Goal: Subscribe to service/newsletter

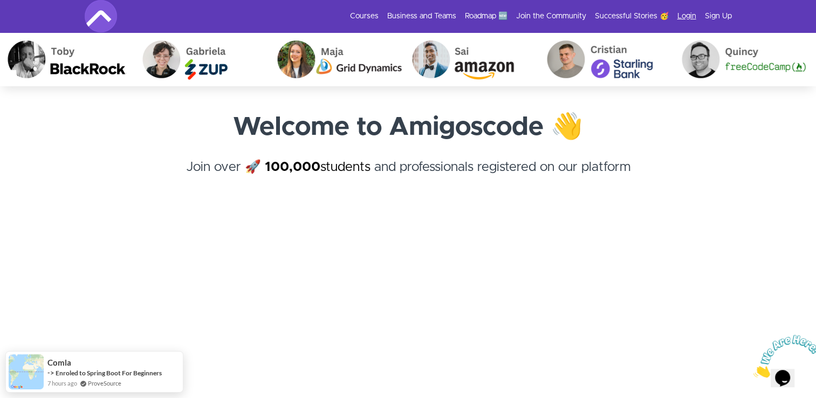
click at [688, 16] on link "Login" at bounding box center [687, 16] width 19 height 11
click at [679, 15] on link "Login" at bounding box center [687, 16] width 19 height 11
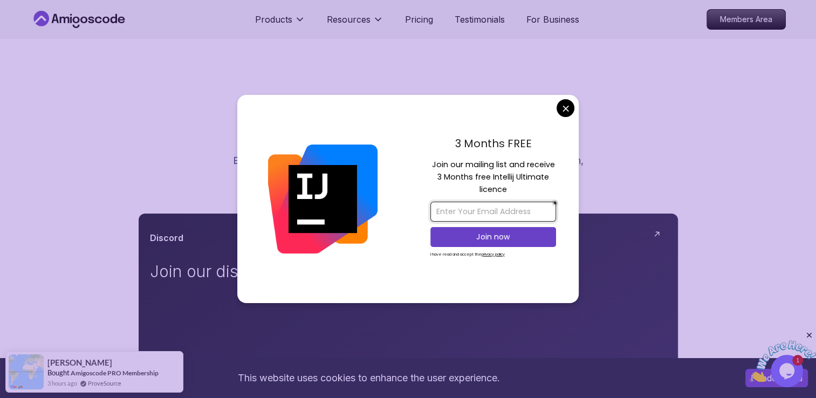
drag, startPoint x: 465, startPoint y: 208, endPoint x: 466, endPoint y: 215, distance: 6.6
click at [465, 208] on input "email" at bounding box center [494, 212] width 126 height 20
type input "[EMAIL_ADDRESS][DOMAIN_NAME]"
drag, startPoint x: 535, startPoint y: 251, endPoint x: 545, endPoint y: 255, distance: 10.4
click at [545, 255] on div "[EMAIL_ADDRESS][DOMAIN_NAME] Join now I have read and accept the privacy policy" at bounding box center [494, 229] width 126 height 66
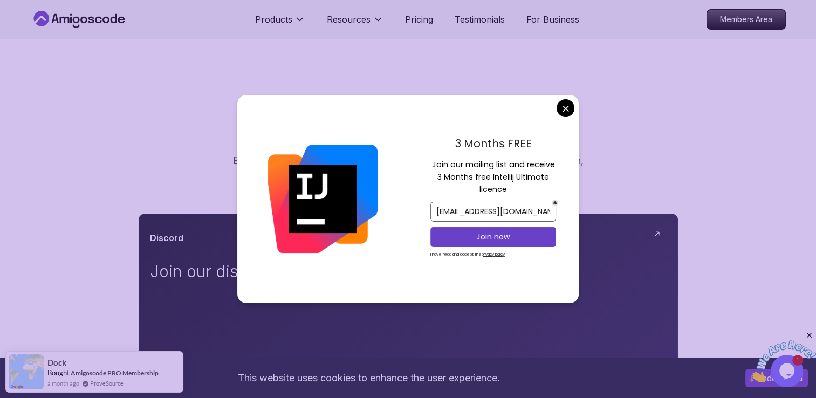
drag, startPoint x: 496, startPoint y: 210, endPoint x: 484, endPoint y: 214, distance: 12.3
click at [484, 214] on input "[EMAIL_ADDRESS][DOMAIN_NAME]" at bounding box center [494, 212] width 126 height 20
click at [492, 211] on input "[EMAIL_ADDRESS][DOMAIN_NAME]" at bounding box center [494, 212] width 126 height 20
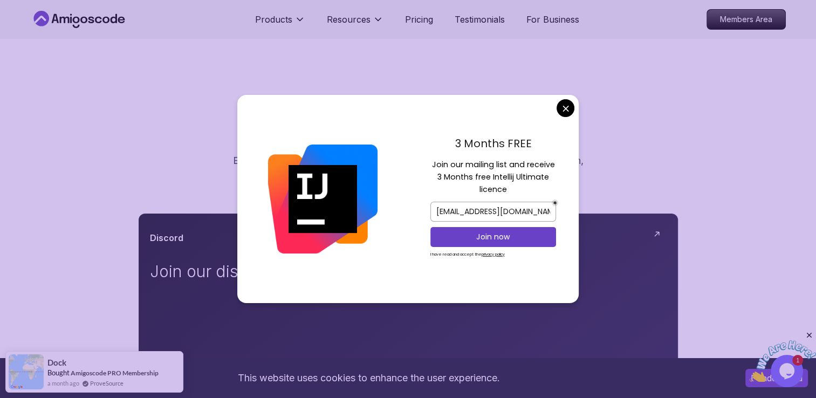
drag, startPoint x: 548, startPoint y: 209, endPoint x: 406, endPoint y: 187, distance: 143.5
click at [406, 187] on div "3 Months FREE Join our mailing list and receive 3 Months free Intellij Ultimate…" at bounding box center [407, 199] width 341 height 208
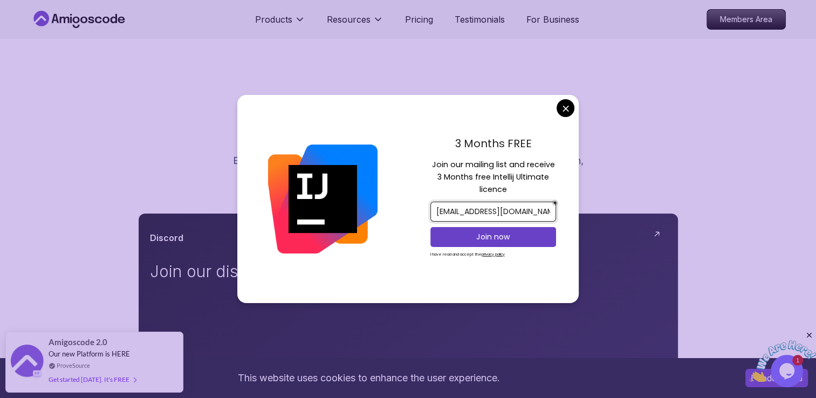
click at [494, 217] on input "[EMAIL_ADDRESS][DOMAIN_NAME]" at bounding box center [494, 212] width 126 height 20
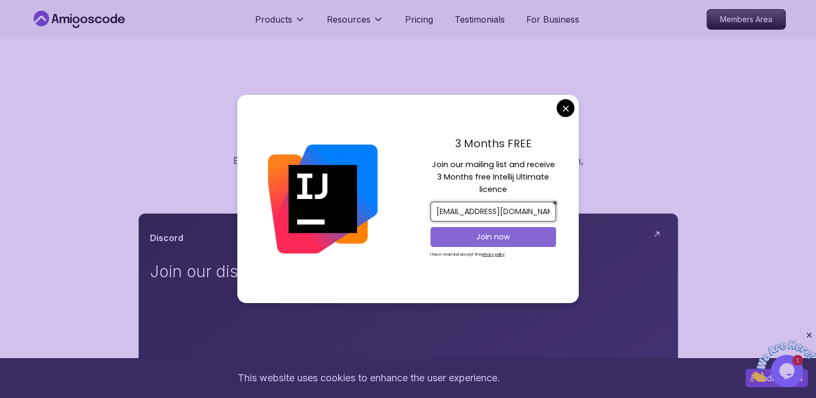
type input "[EMAIL_ADDRESS][DOMAIN_NAME]"
click at [447, 237] on p "Join now" at bounding box center [493, 236] width 102 height 11
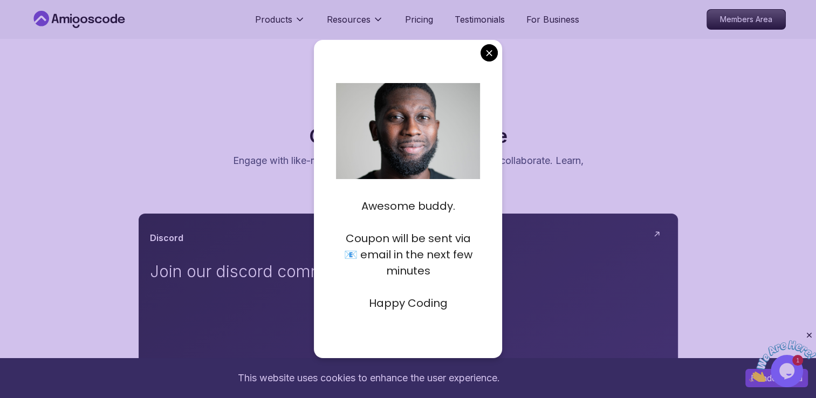
click at [403, 324] on div "Awesome buddy. Coupon will be sent via 📧 email in the next few minutes Happy Co…" at bounding box center [408, 199] width 189 height 318
click at [386, 272] on p "Coupon will be sent via 📧 email in the next few minutes" at bounding box center [408, 254] width 144 height 49
click at [388, 242] on p "Coupon will be sent via 📧 email in the next few minutes" at bounding box center [408, 254] width 144 height 49
click at [399, 201] on p "Awesome buddy." at bounding box center [408, 206] width 144 height 16
drag, startPoint x: 445, startPoint y: 305, endPoint x: 357, endPoint y: 210, distance: 129.4
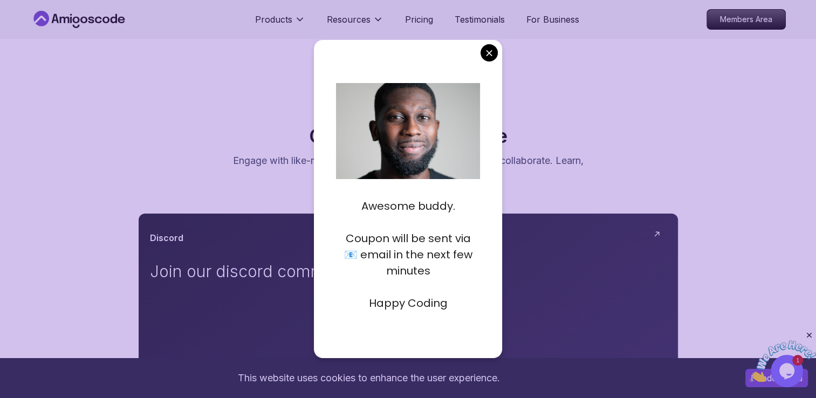
click at [357, 210] on div "Awesome buddy. Coupon will be sent via 📧 email in the next few minutes Happy Co…" at bounding box center [408, 246] width 144 height 129
click at [482, 264] on div "Awesome buddy. Coupon will be sent via 📧 email in the next few minutes Happy Co…" at bounding box center [408, 199] width 189 height 318
